Goal: Register for event/course

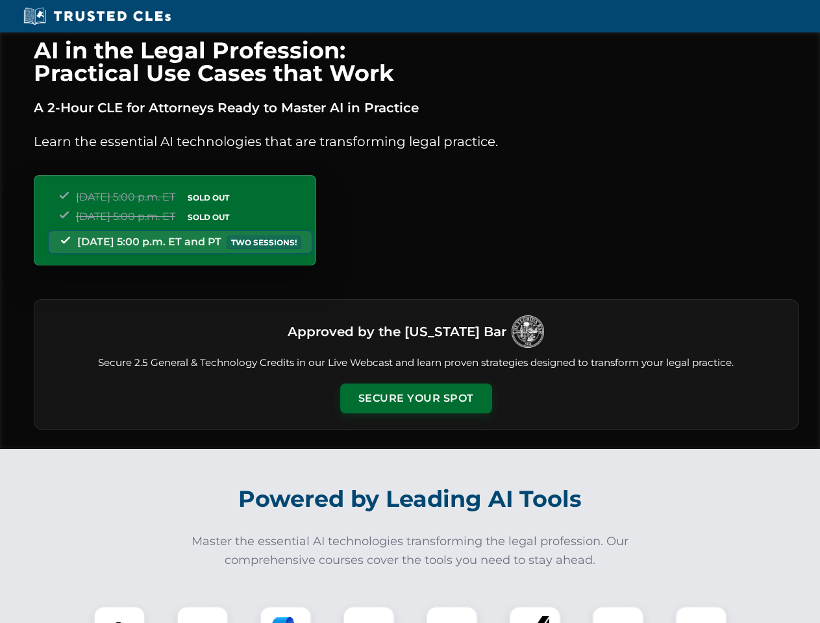
click at [416, 399] on button "Secure Your Spot" at bounding box center [416, 399] width 152 height 30
click at [119, 615] on img at bounding box center [120, 633] width 38 height 38
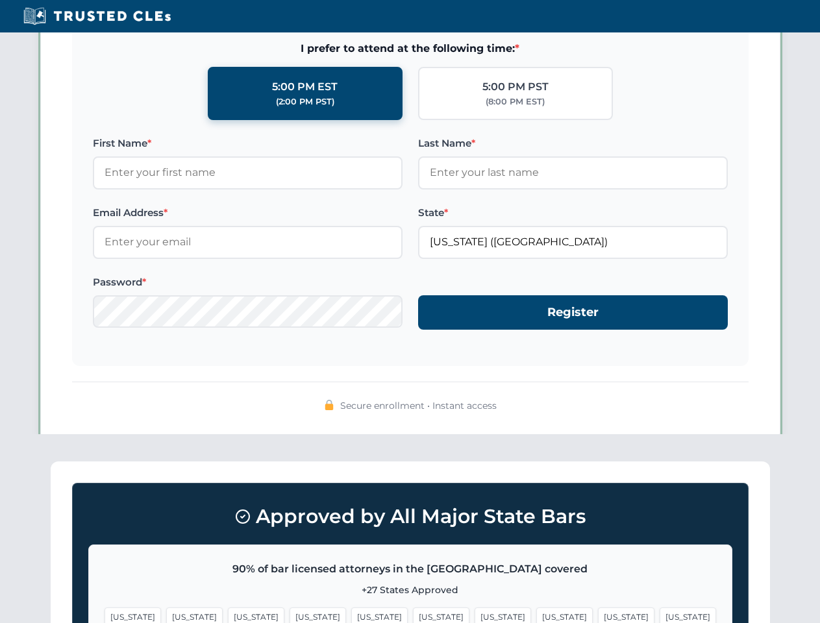
click at [475, 615] on span "[US_STATE]" at bounding box center [503, 617] width 56 height 19
click at [598, 615] on span "[US_STATE]" at bounding box center [626, 617] width 56 height 19
